Goal: Task Accomplishment & Management: Manage account settings

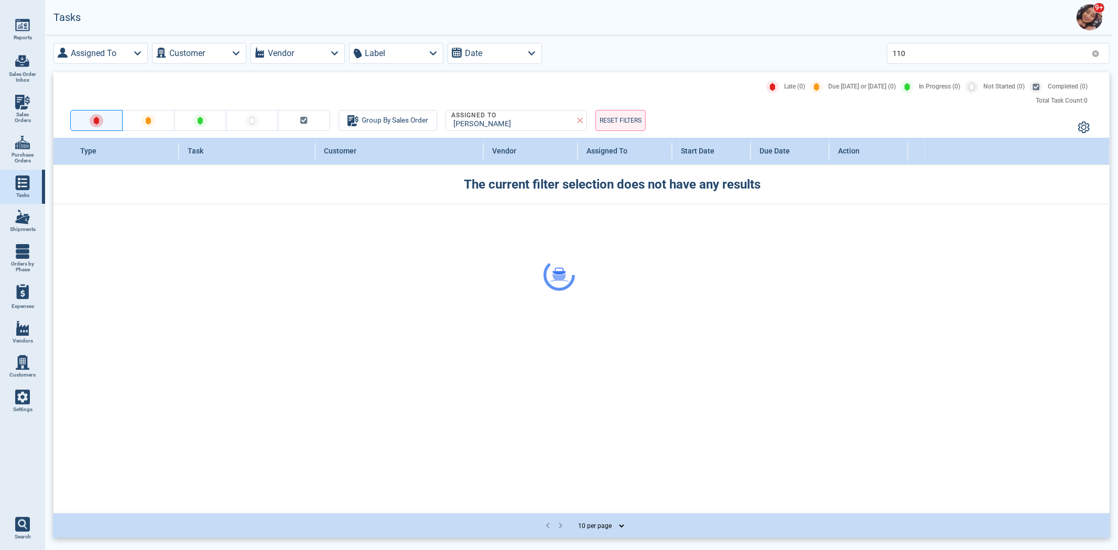
click at [14, 105] on link "Sales Orders" at bounding box center [22, 109] width 45 height 40
select select "50"
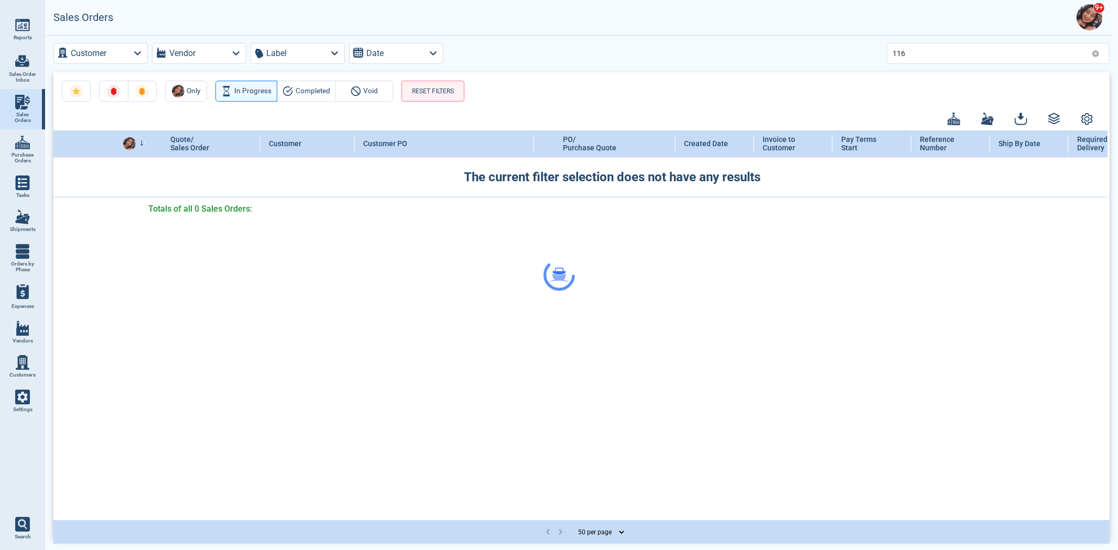
drag, startPoint x: 947, startPoint y: 54, endPoint x: 836, endPoint y: 60, distance: 111.7
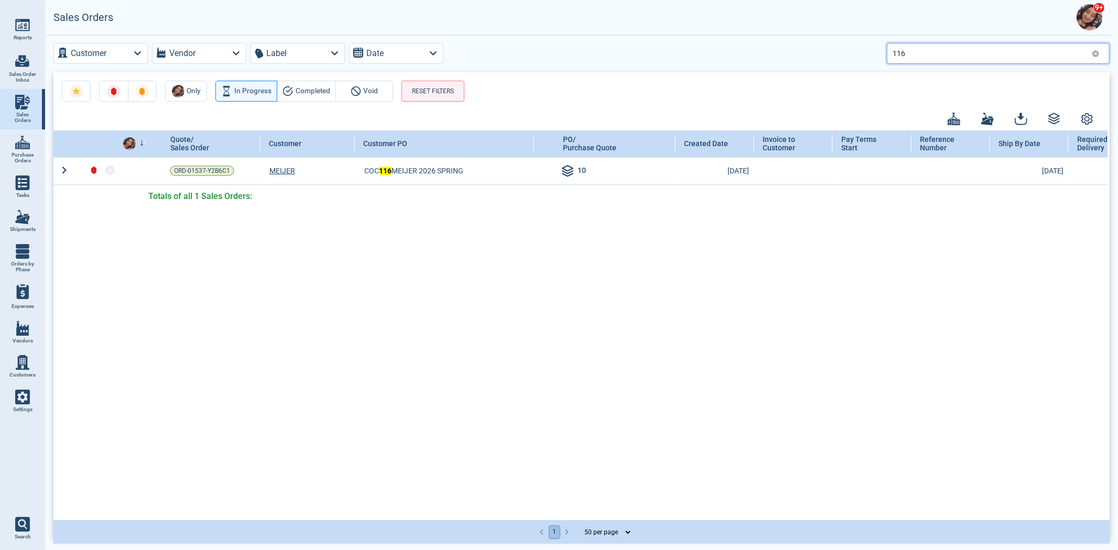
drag, startPoint x: 933, startPoint y: 48, endPoint x: 772, endPoint y: 58, distance: 161.2
click at [792, 61] on div "Customer Vendor Label Date 116" at bounding box center [581, 53] width 1056 height 21
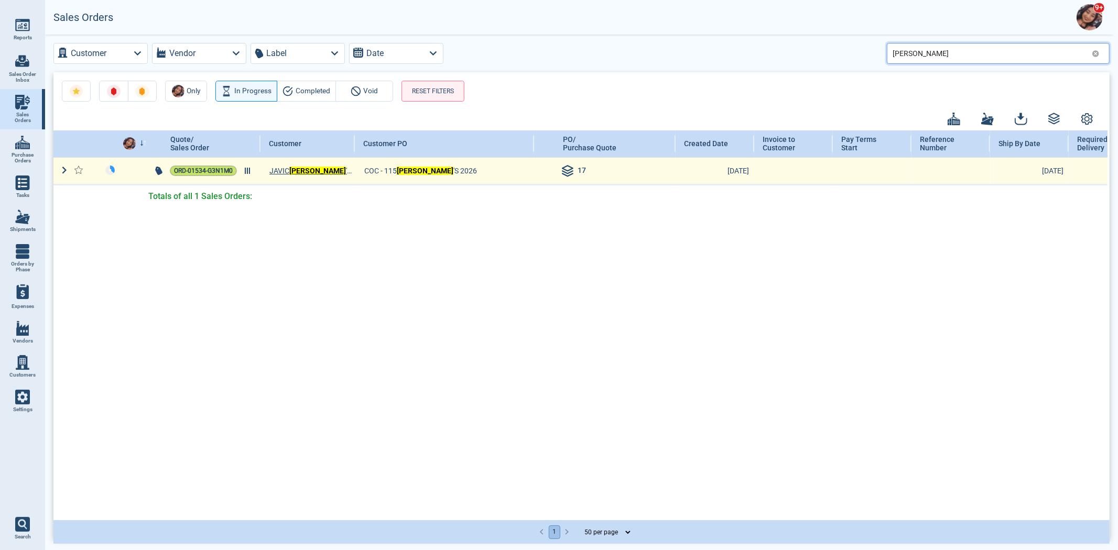
type input "[PERSON_NAME]"
click at [211, 171] on span "ORD-01534-G3N1M0" at bounding box center [203, 171] width 59 height 10
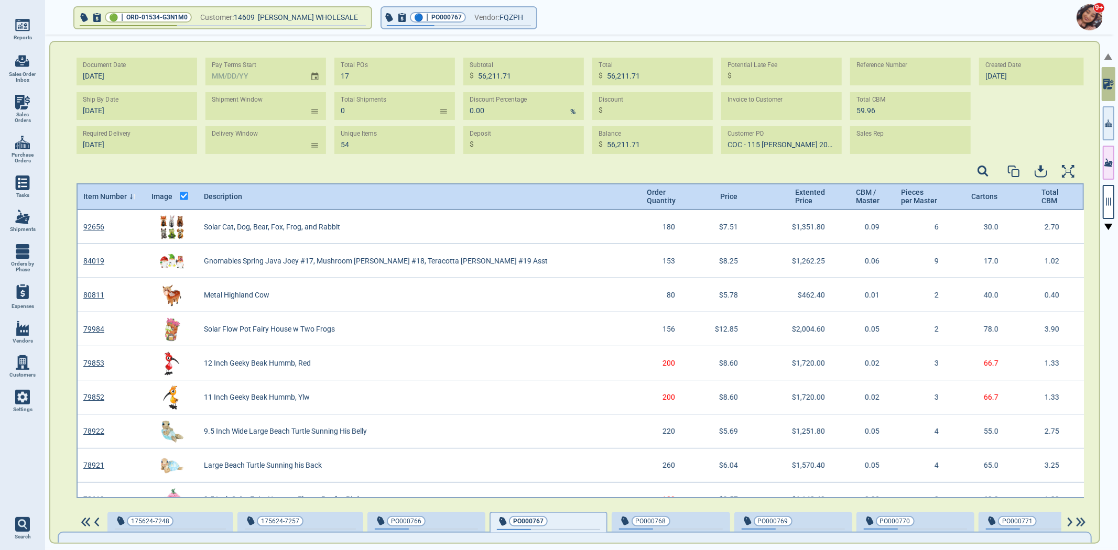
scroll to position [3, 3]
click at [466, 14] on button "🔵 | PO000767 Vendor: FQZPH" at bounding box center [458, 17] width 155 height 21
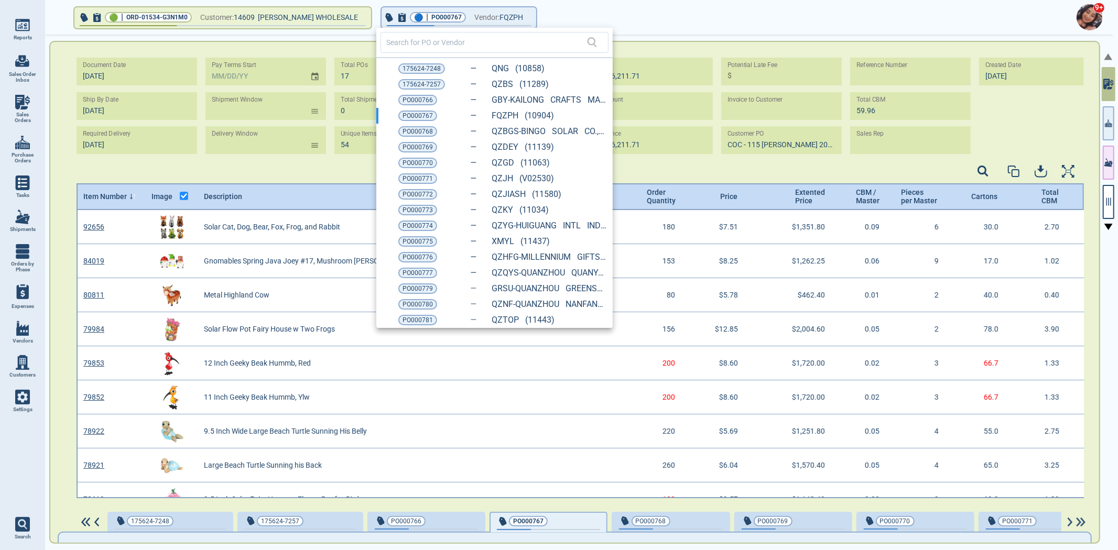
click at [411, 144] on span "PO000769" at bounding box center [417, 147] width 30 height 10
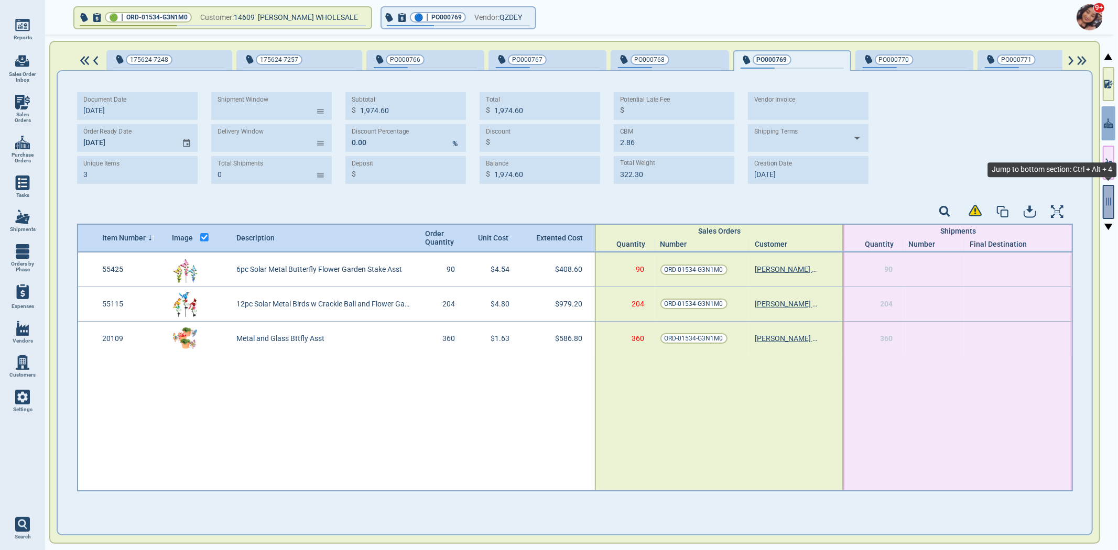
click at [1110, 207] on button "button" at bounding box center [1108, 202] width 12 height 34
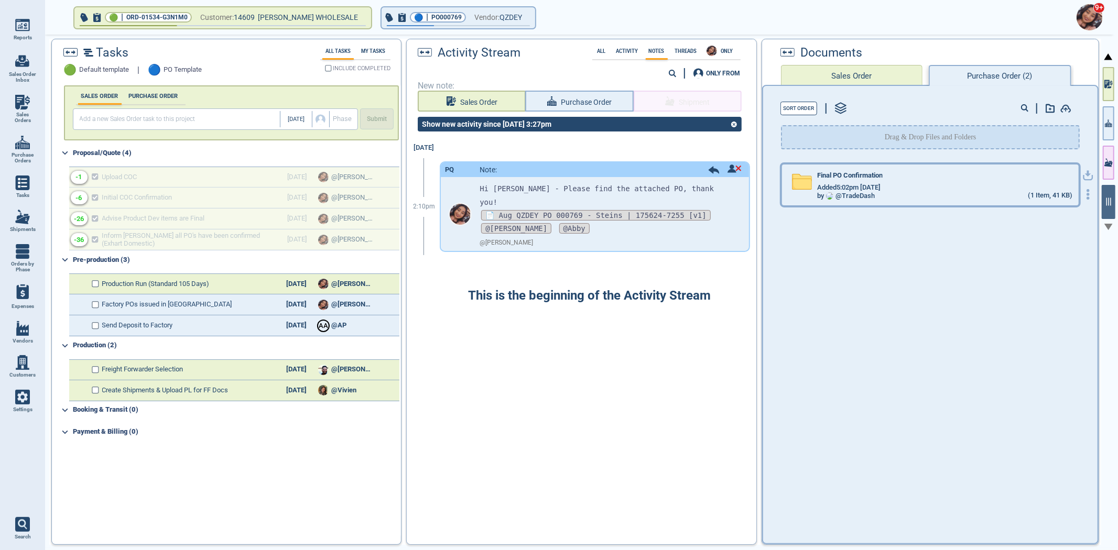
click at [977, 174] on div "Final PO Confirmation" at bounding box center [944, 178] width 255 height 12
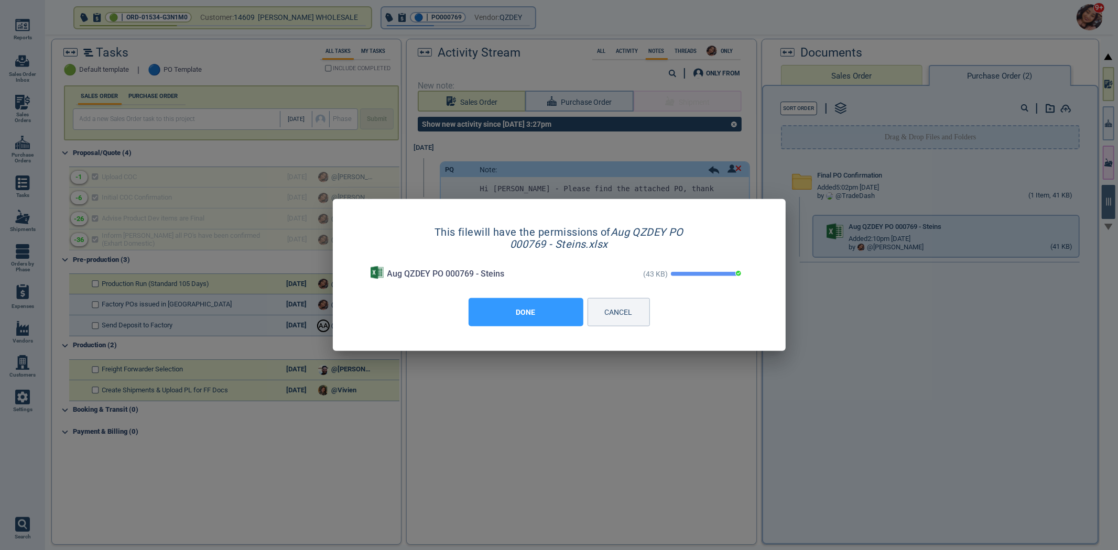
click at [538, 319] on button "DONE" at bounding box center [525, 312] width 115 height 28
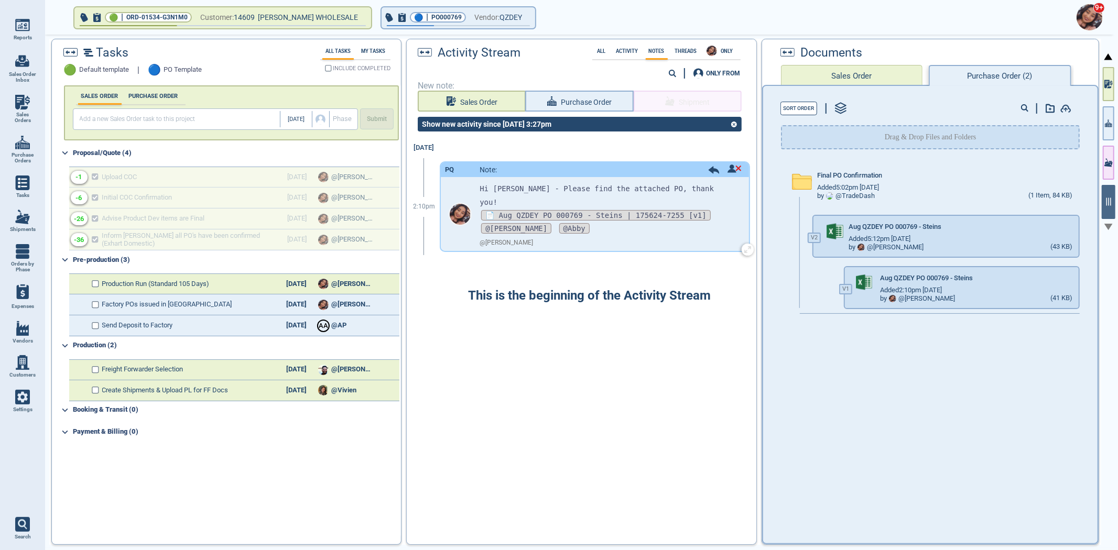
click at [695, 174] on div "PQ Note:" at bounding box center [595, 169] width 308 height 15
click at [708, 169] on icon at bounding box center [713, 169] width 10 height 7
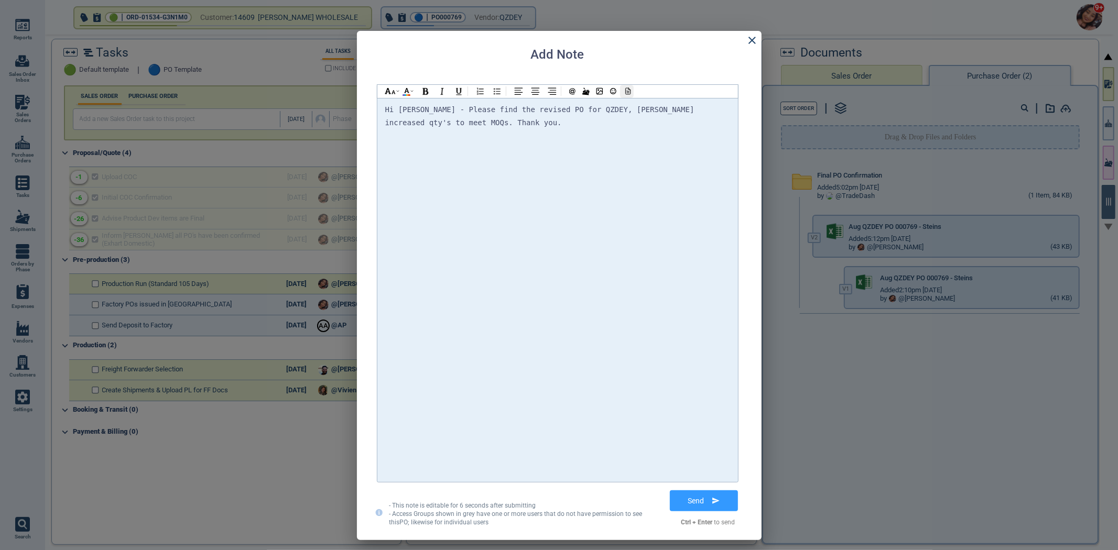
click at [632, 93] on div at bounding box center [627, 91] width 14 height 13
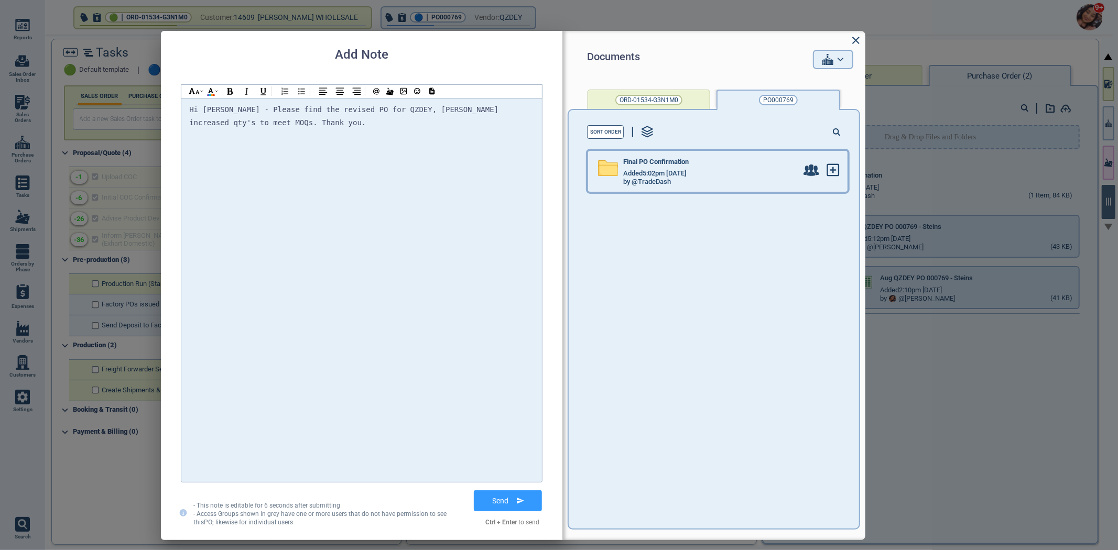
click at [719, 157] on div "Final PO Confirmation Added 5:02pm [DATE] by @TradeDash" at bounding box center [695, 171] width 215 height 41
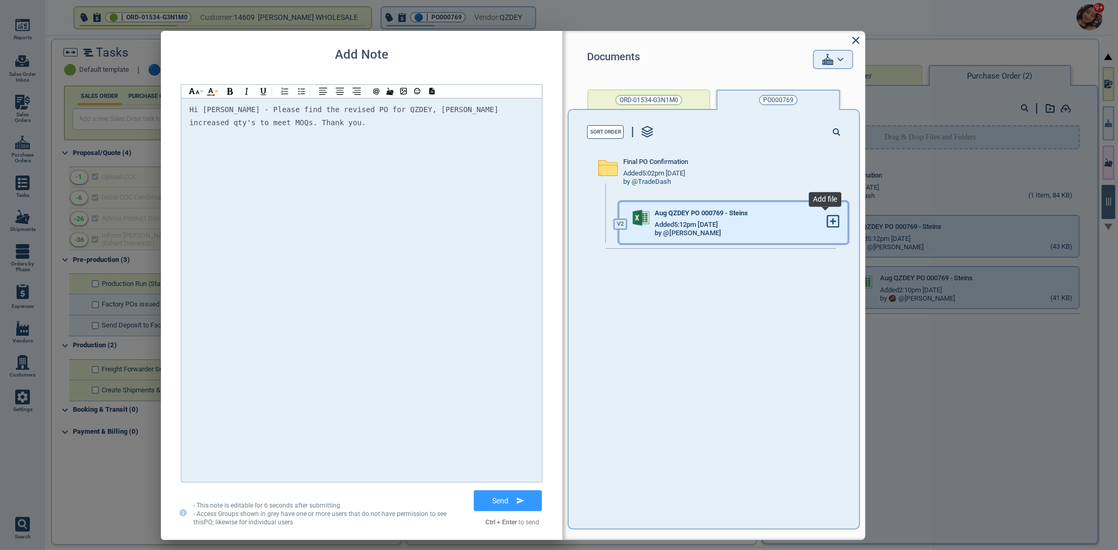
click at [829, 228] on span at bounding box center [832, 222] width 13 height 15
click at [833, 222] on icon at bounding box center [833, 221] width 0 height 5
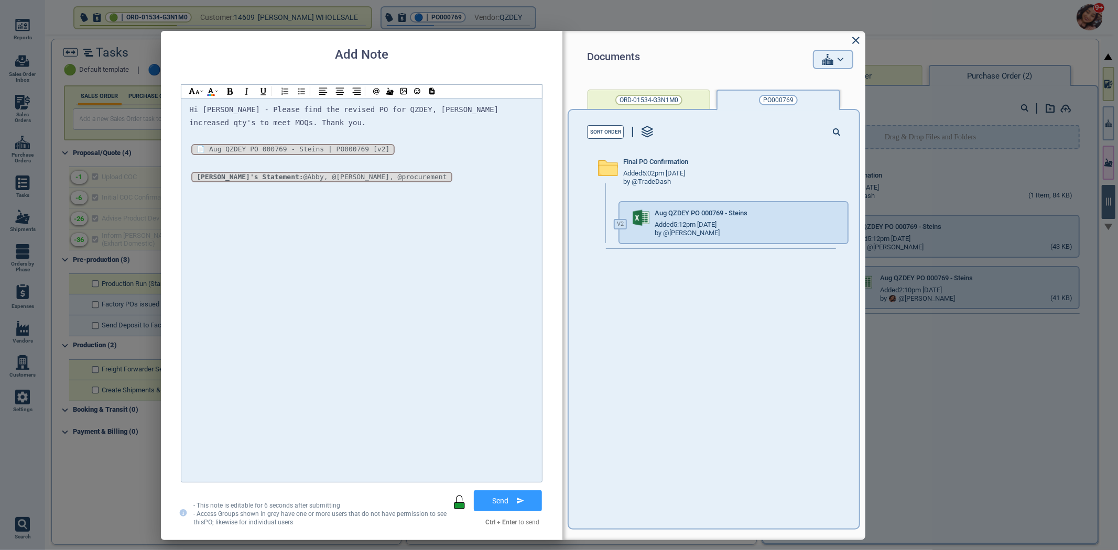
drag, startPoint x: 343, startPoint y: 421, endPoint x: 334, endPoint y: 416, distance: 10.3
click at [343, 421] on div "Hi [PERSON_NAME] - Please find the revised PO for QZDEY, [PERSON_NAME] increase…" at bounding box center [361, 290] width 345 height 374
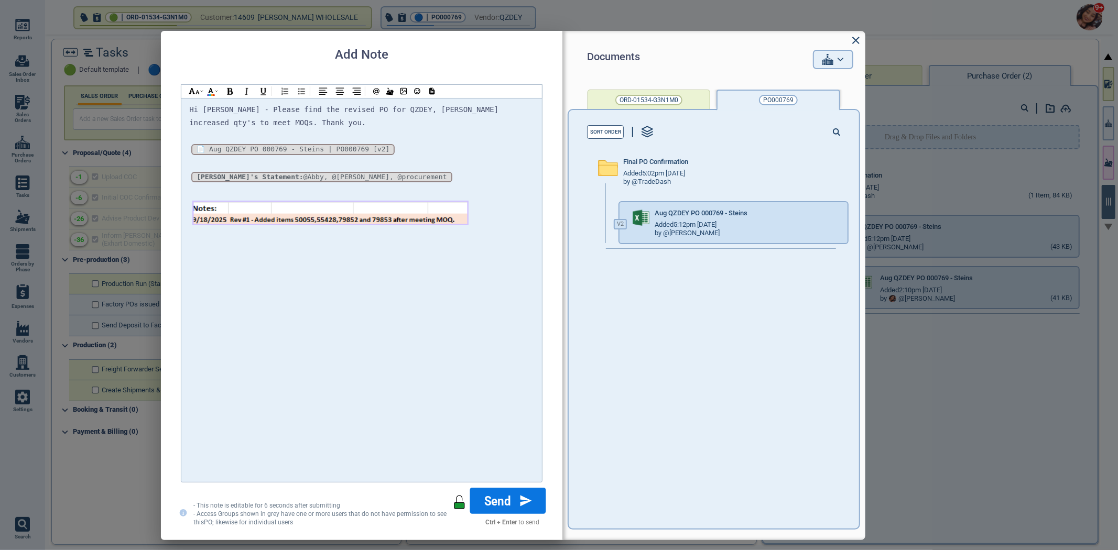
click at [515, 495] on button "Send" at bounding box center [508, 501] width 76 height 26
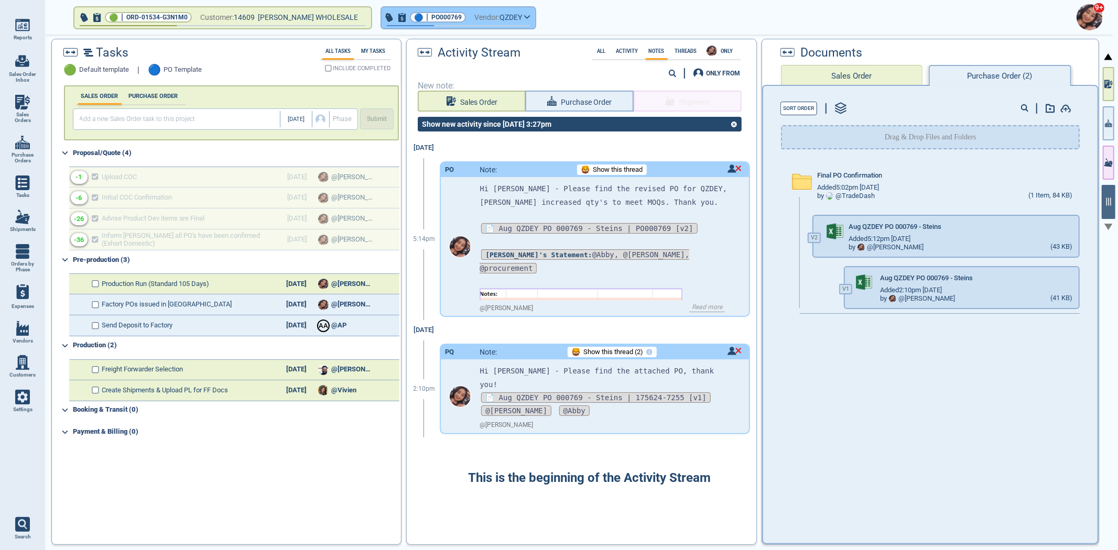
click at [439, 19] on span "PO000769" at bounding box center [446, 17] width 30 height 10
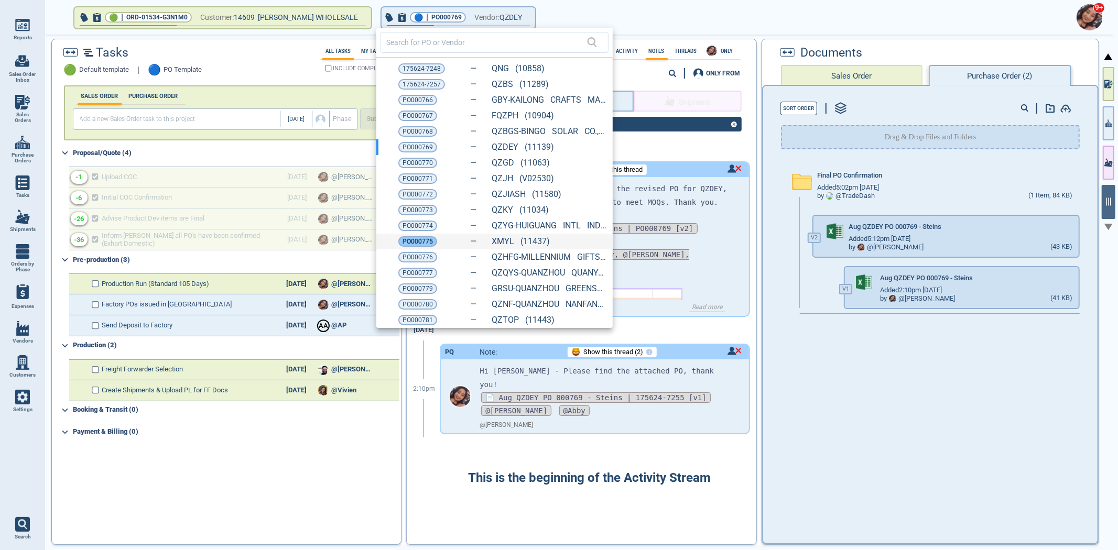
click at [415, 243] on span "PO000775" at bounding box center [417, 241] width 30 height 10
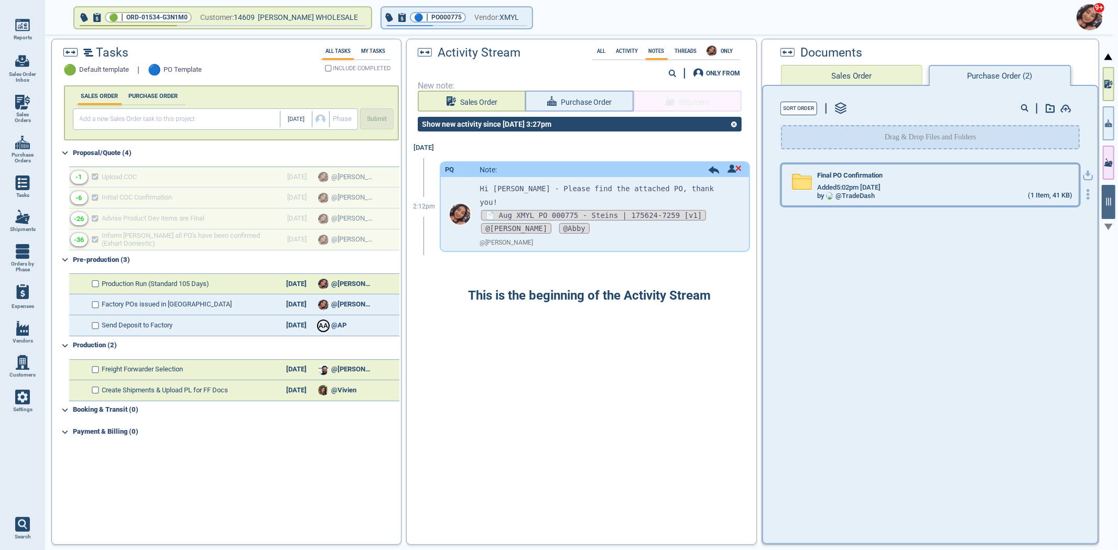
click at [861, 187] on span "Added 5:02pm [DATE]" at bounding box center [848, 188] width 63 height 8
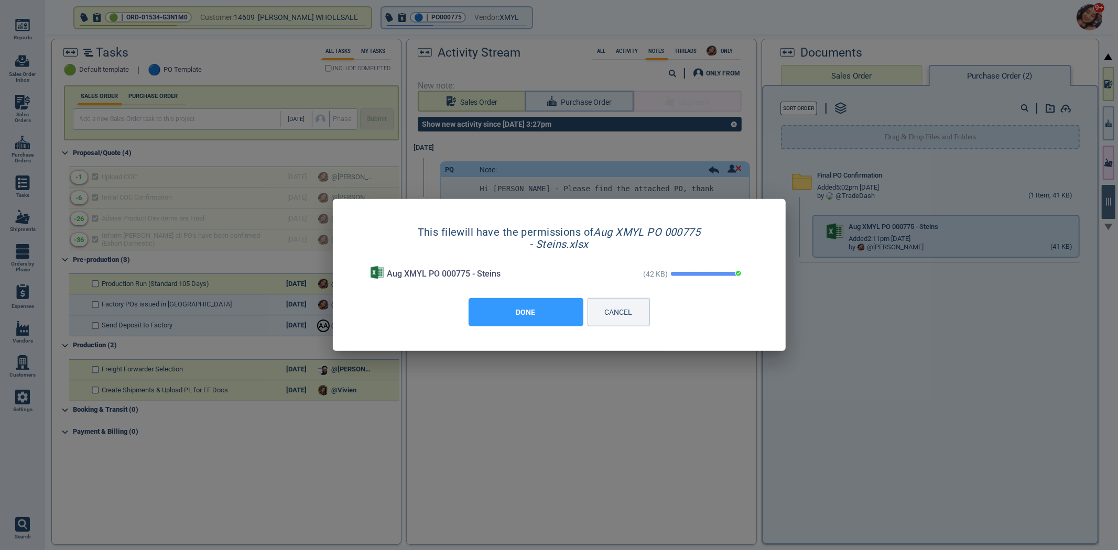
click at [545, 321] on button "DONE" at bounding box center [525, 312] width 115 height 28
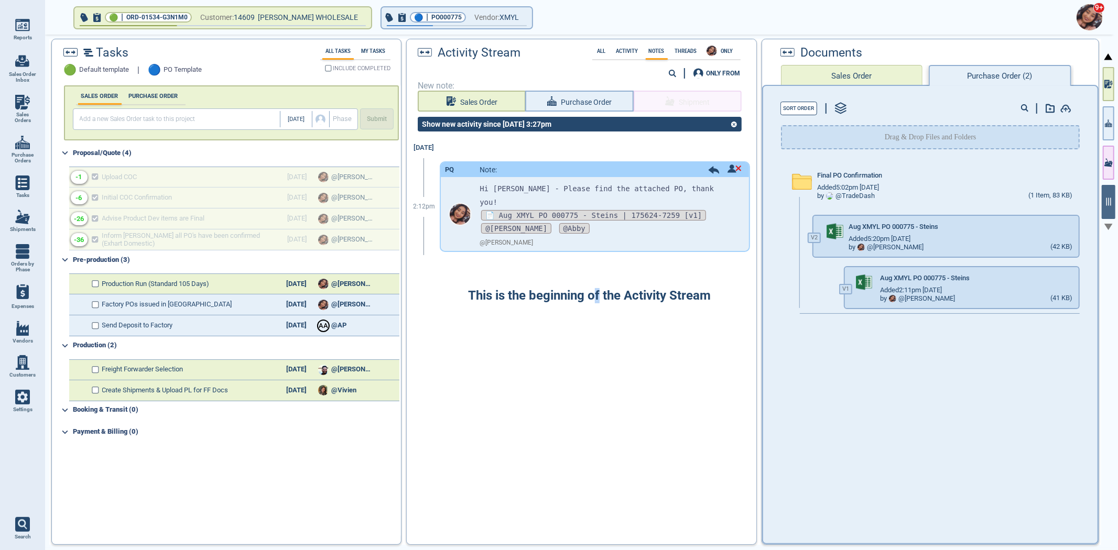
drag, startPoint x: 592, startPoint y: 494, endPoint x: 595, endPoint y: 488, distance: 5.9
click at [595, 493] on div "[DATE] 2:12pm PQ Note: Hi [PERSON_NAME] - Please find the attached PO, thank yo…" at bounding box center [581, 338] width 349 height 400
click at [607, 97] on span "Purchase Order" at bounding box center [586, 102] width 52 height 13
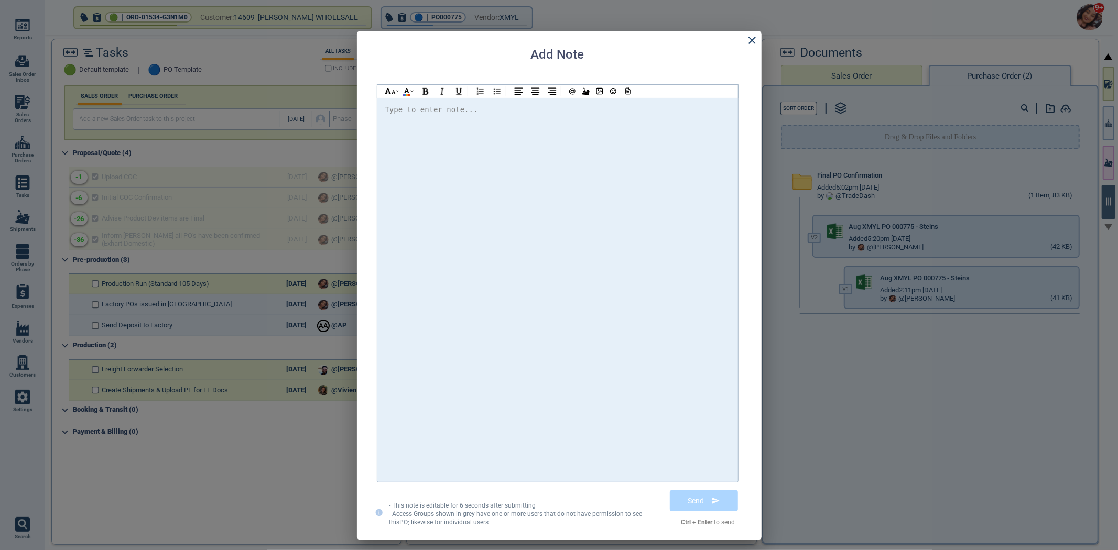
click at [609, 190] on div at bounding box center [557, 290] width 345 height 374
click at [630, 88] on icon at bounding box center [626, 90] width 9 height 7
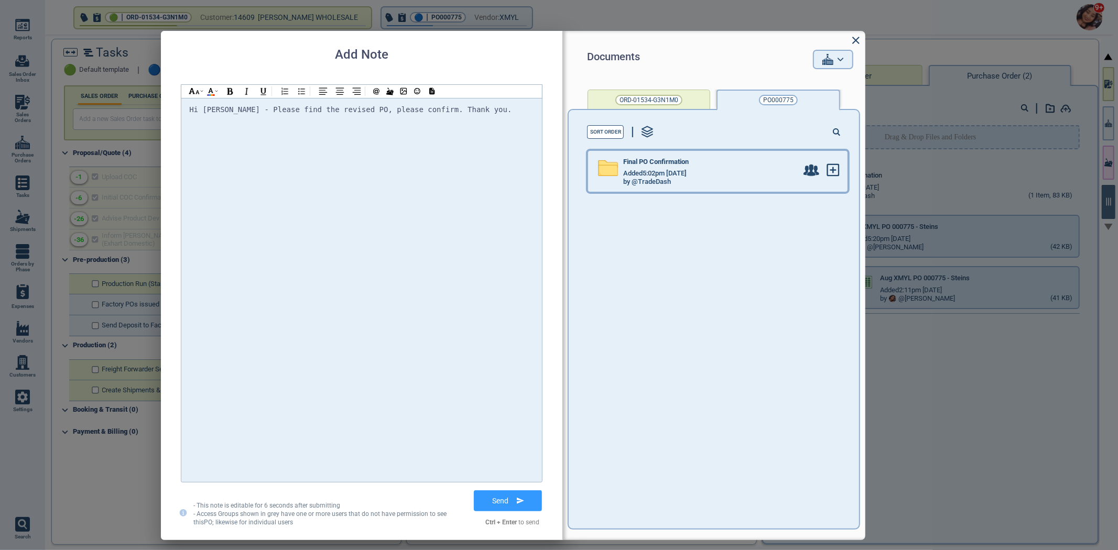
click at [717, 158] on div "Final PO Confirmation" at bounding box center [710, 164] width 174 height 12
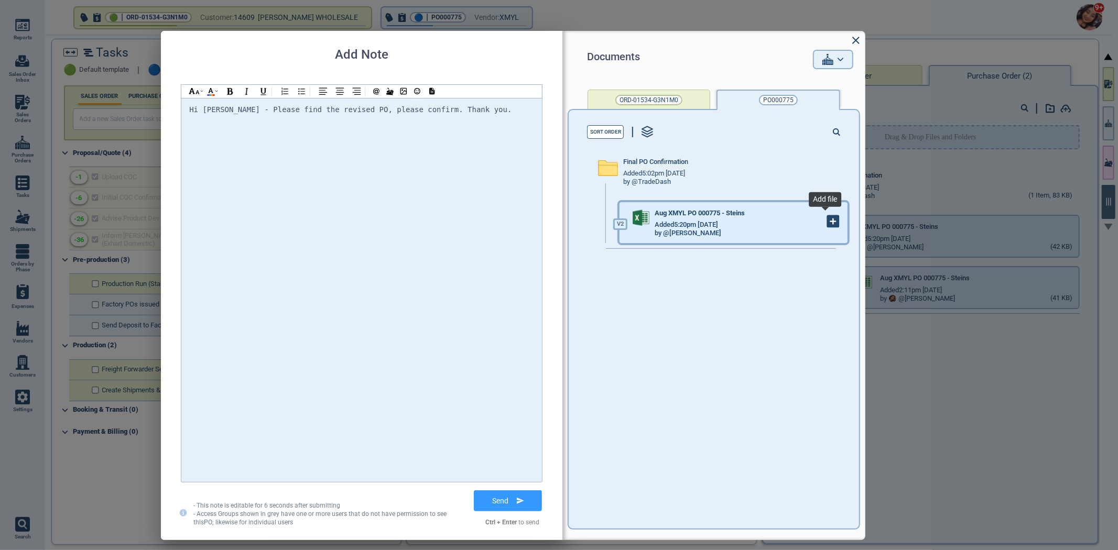
click at [830, 223] on icon at bounding box center [833, 222] width 12 height 12
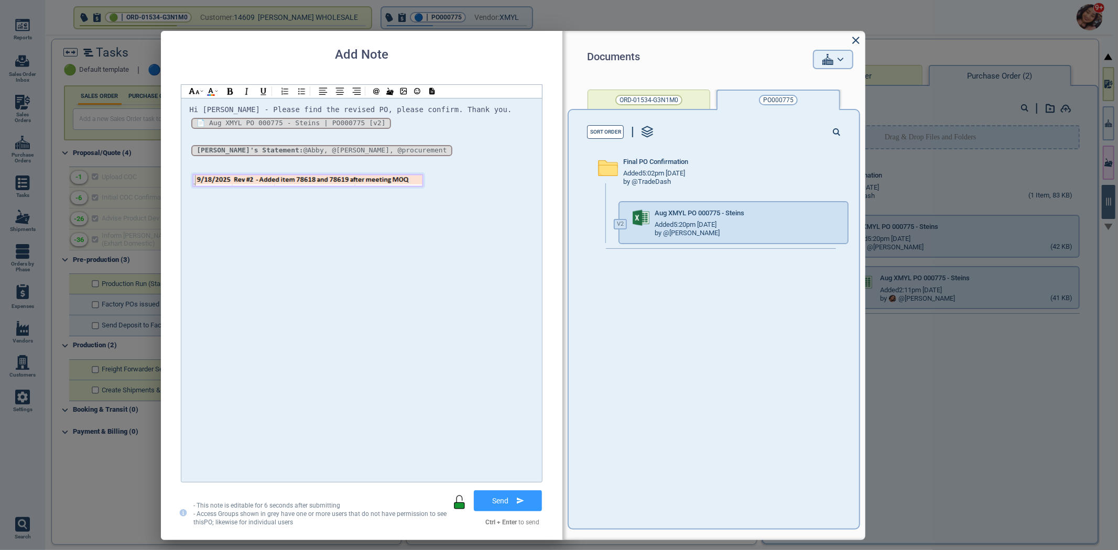
drag, startPoint x: 467, startPoint y: 178, endPoint x: 390, endPoint y: 177, distance: 76.5
click at [394, 176] on img at bounding box center [307, 180] width 231 height 13
drag, startPoint x: 501, startPoint y: 496, endPoint x: 517, endPoint y: 485, distance: 19.6
click at [506, 493] on button "Send" at bounding box center [508, 500] width 68 height 21
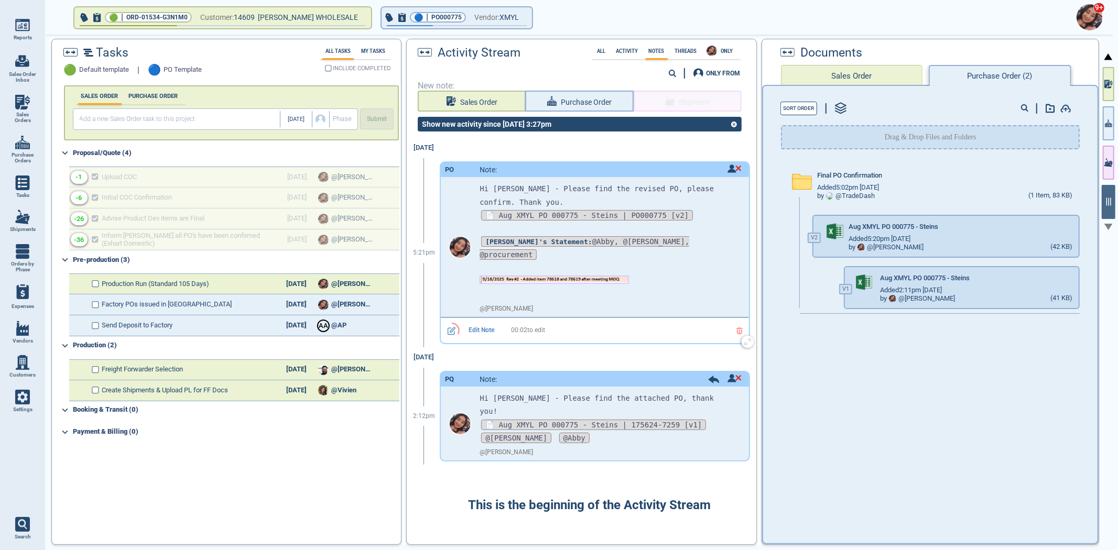
click at [475, 327] on span "Edit Note" at bounding box center [481, 330] width 51 height 7
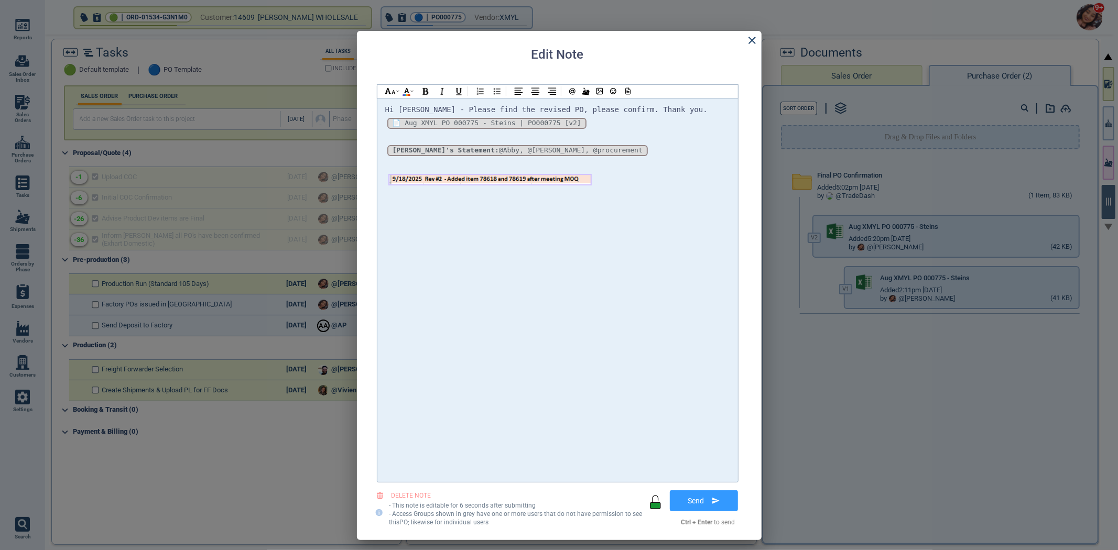
click at [399, 106] on span "Hi [PERSON_NAME] - Please find the revised PO, please confirm. Thank you." at bounding box center [546, 109] width 322 height 8
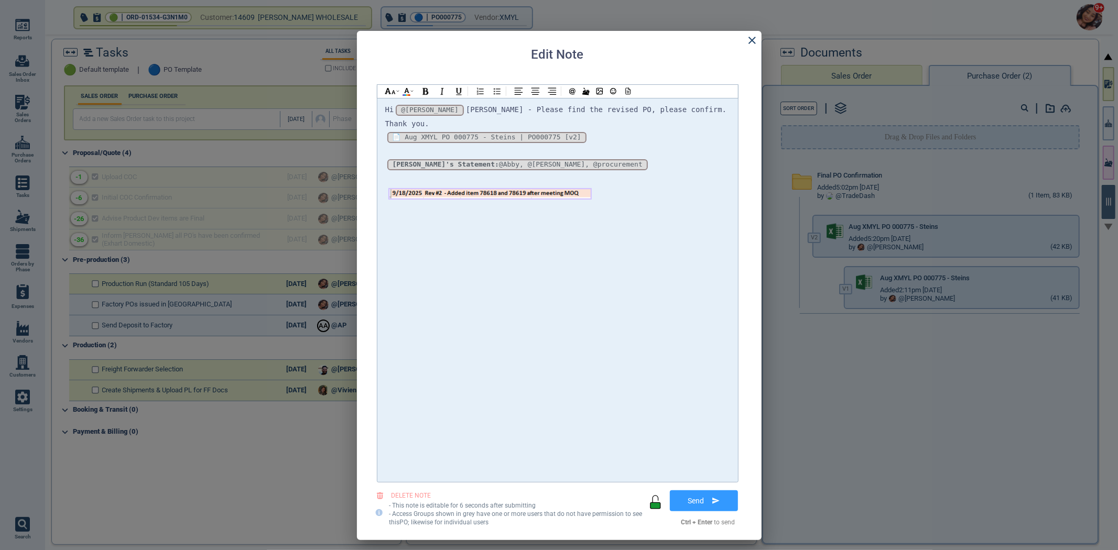
click at [468, 111] on span "[PERSON_NAME] - Please find the revised PO, please confirm. Thank you." at bounding box center [558, 116] width 346 height 23
click at [464, 106] on span "[PERSON_NAME] - Please find the revised PO, please confirm. Thank you." at bounding box center [558, 116] width 346 height 23
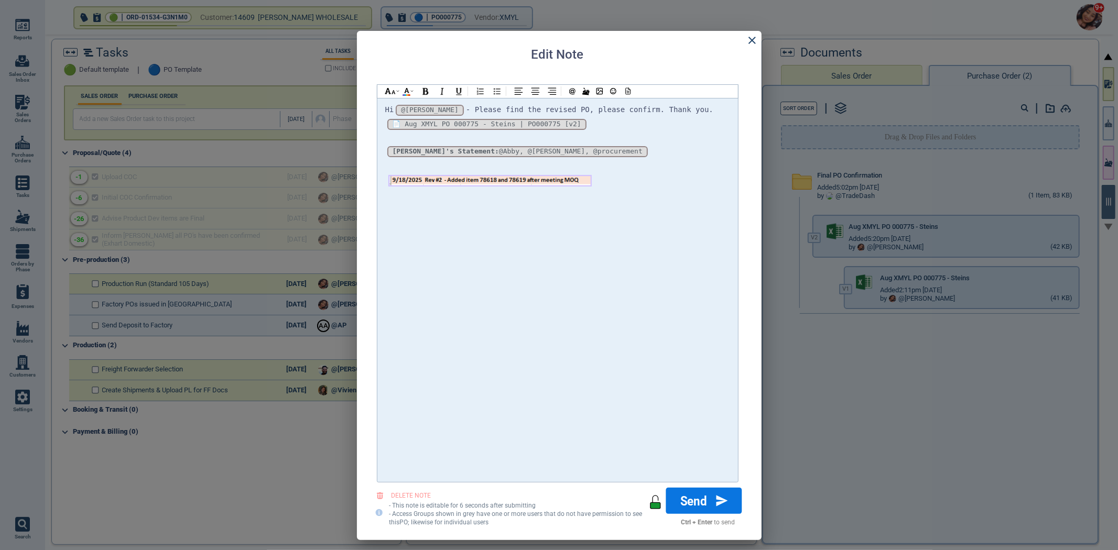
click at [700, 507] on button "Send" at bounding box center [703, 501] width 76 height 26
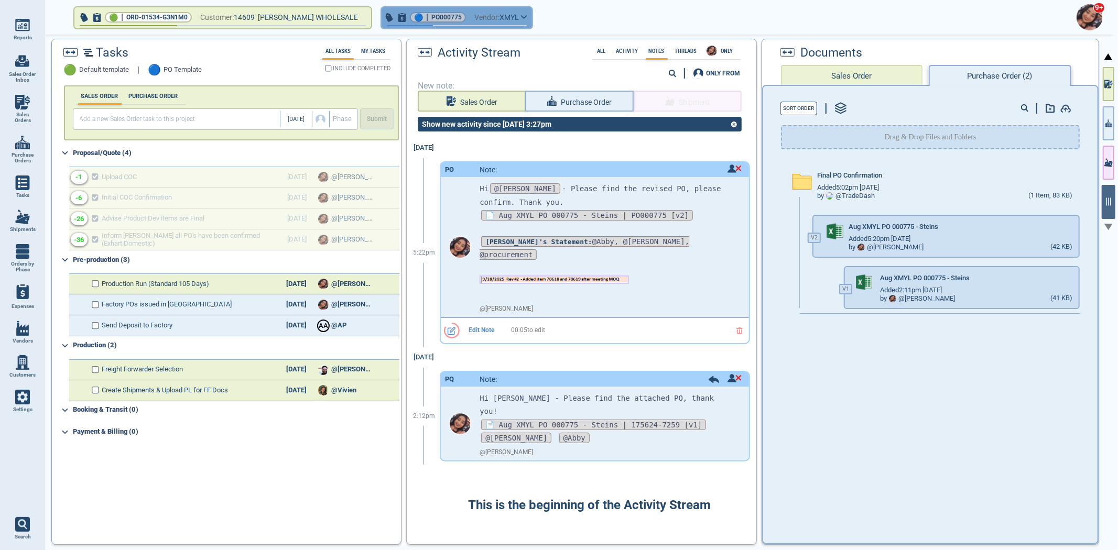
click at [451, 21] on span "PO000775" at bounding box center [446, 17] width 30 height 10
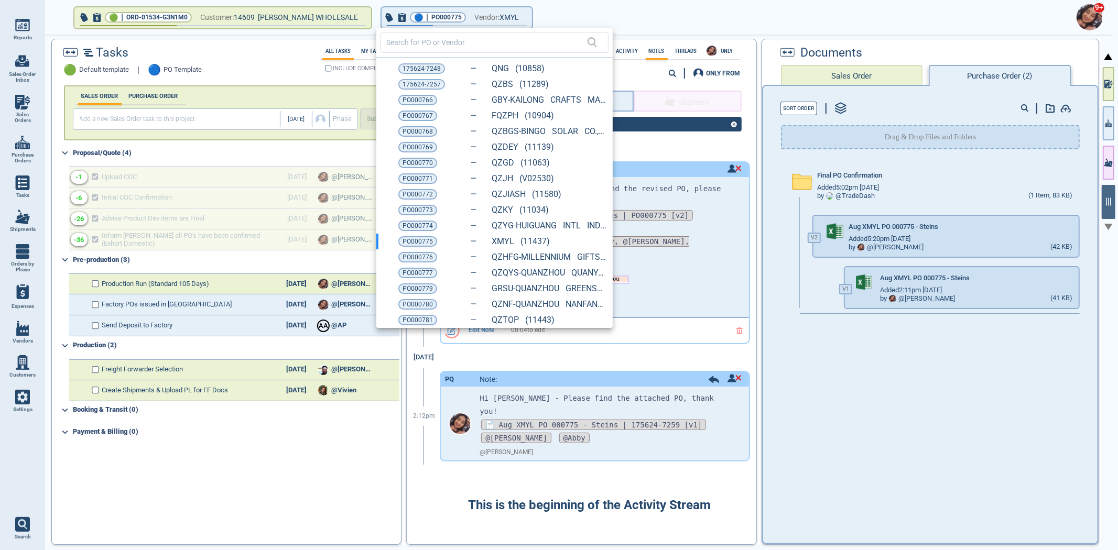
click at [423, 144] on span "PO000769" at bounding box center [417, 147] width 30 height 10
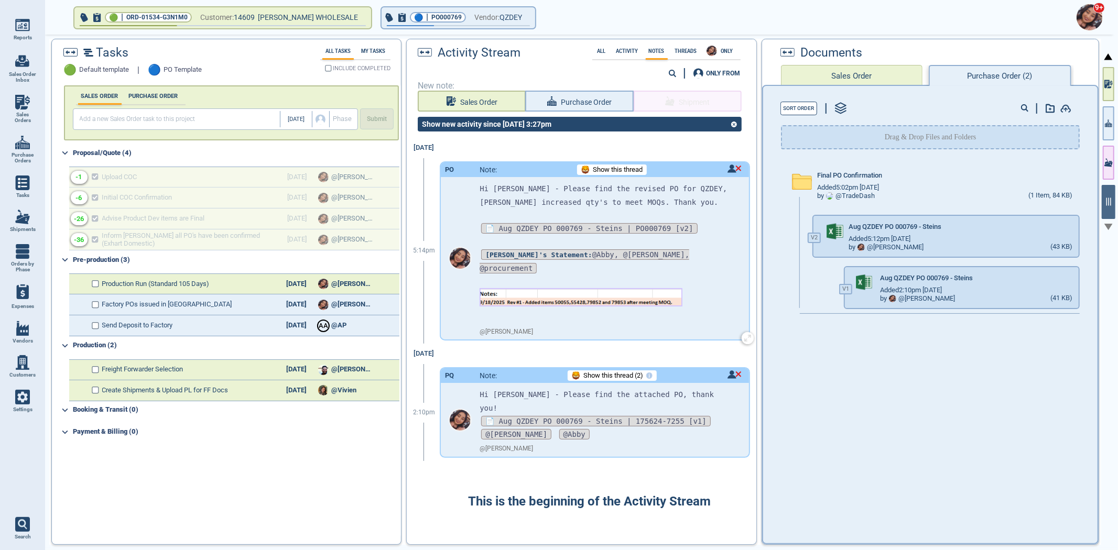
drag, startPoint x: 720, startPoint y: 308, endPoint x: 704, endPoint y: 305, distance: 17.1
click at [724, 311] on p at bounding box center [605, 317] width 253 height 13
click at [606, 170] on span "Show this thread" at bounding box center [618, 170] width 50 height 8
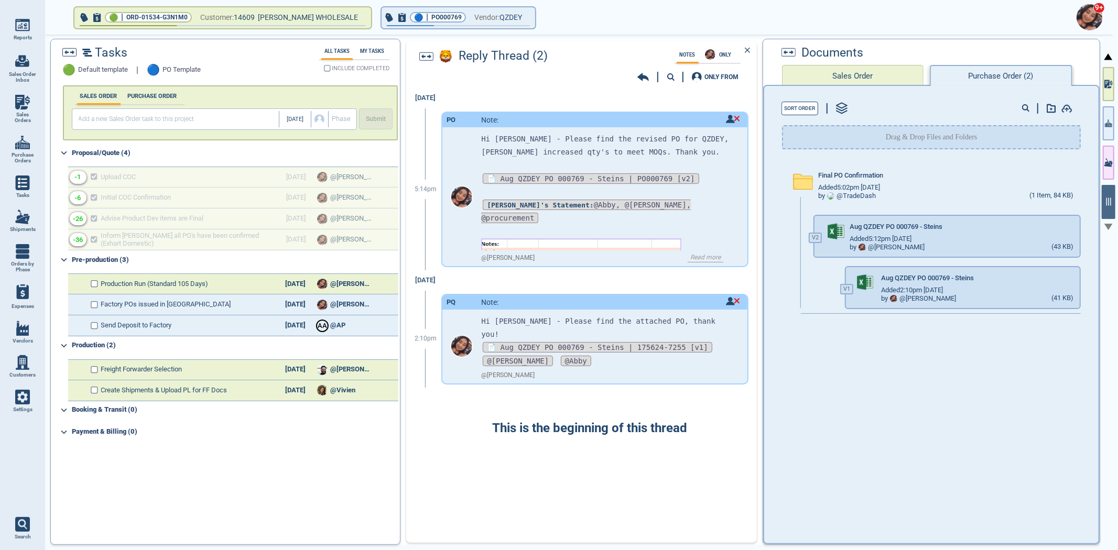
click at [638, 77] on icon at bounding box center [643, 77] width 12 height 10
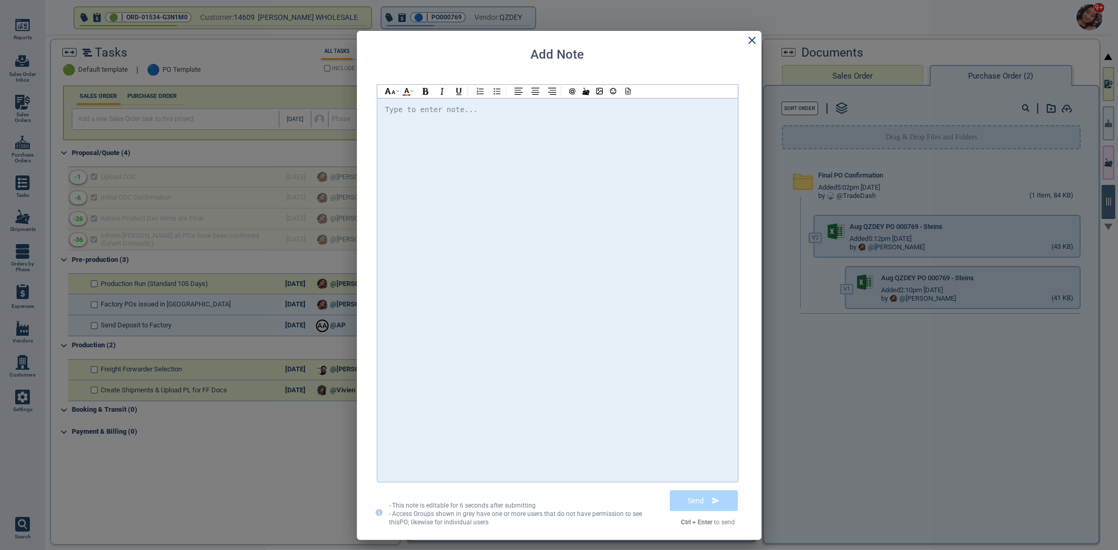
click at [611, 183] on div at bounding box center [557, 290] width 345 height 374
click at [694, 491] on button "Send" at bounding box center [703, 501] width 76 height 26
